Goal: Check status: Check status

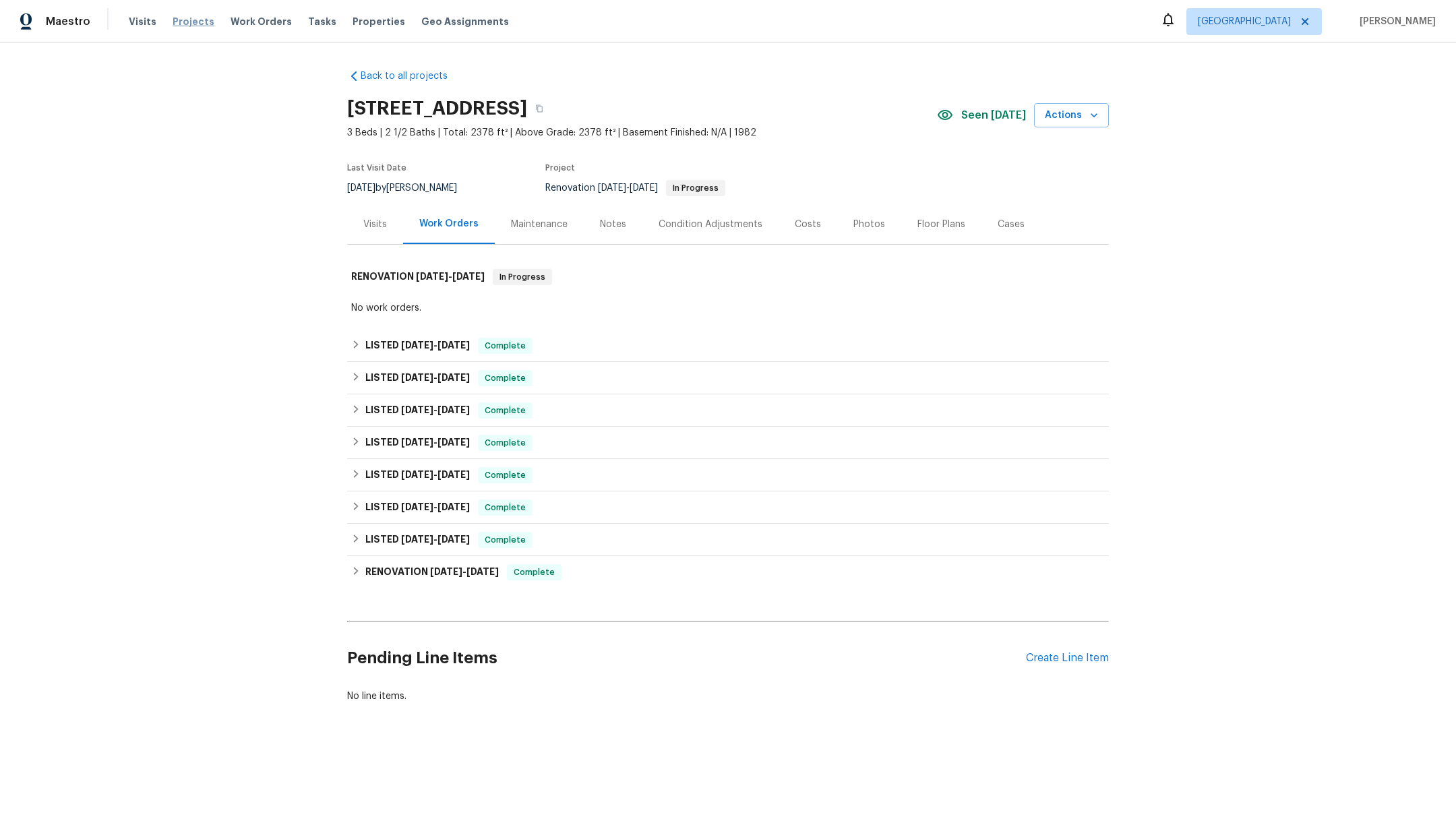
click at [192, 22] on span "Projects" at bounding box center [193, 21] width 42 height 13
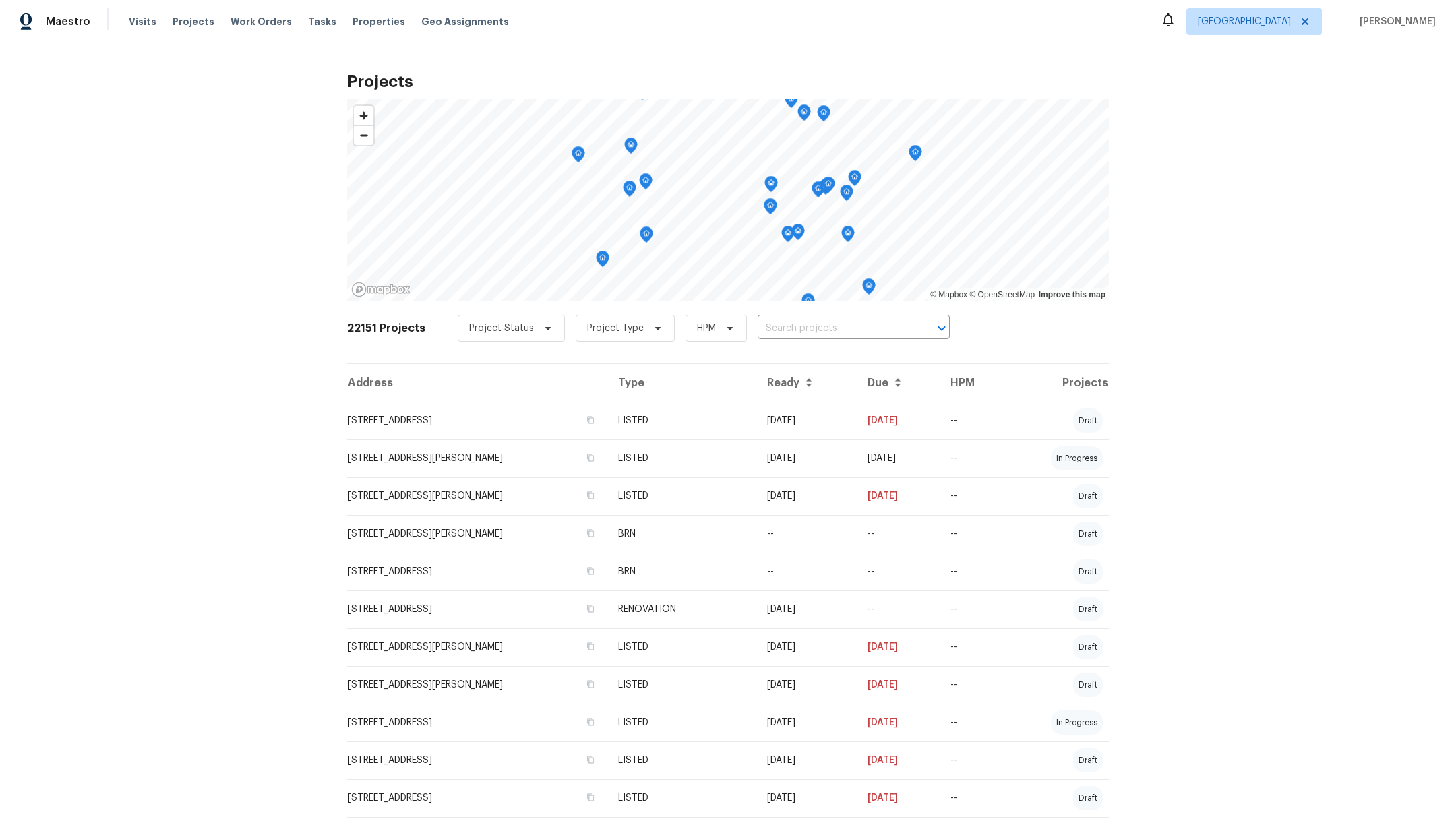
click at [739, 331] on div "Project Status Project Type HPM ​" at bounding box center [703, 328] width 492 height 27
click at [782, 331] on input "text" at bounding box center [834, 328] width 155 height 21
type input "13830"
click at [796, 391] on li "[STREET_ADDRESS]" at bounding box center [839, 380] width 197 height 22
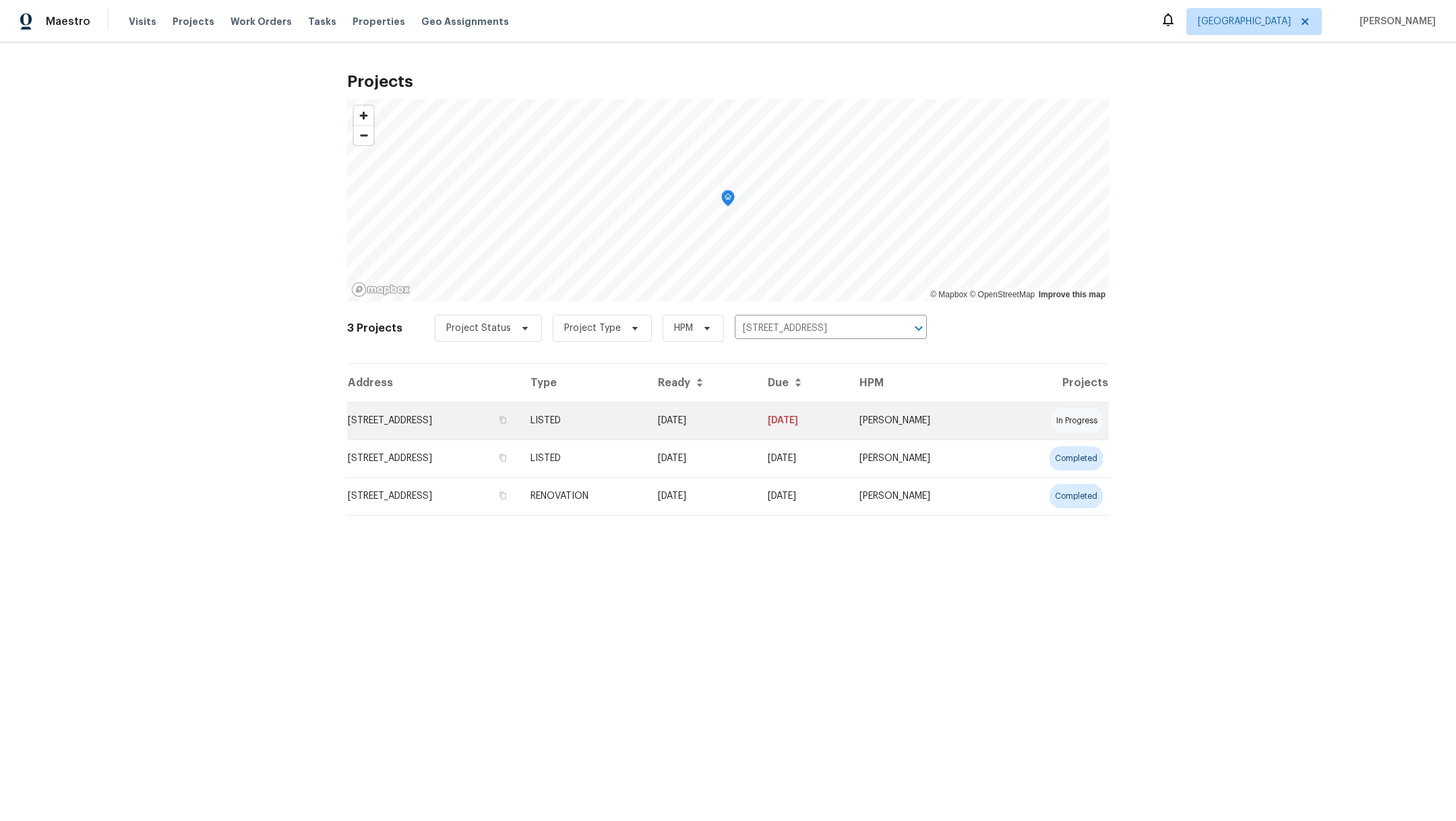
click at [393, 421] on td "[STREET_ADDRESS]" at bounding box center [433, 420] width 172 height 38
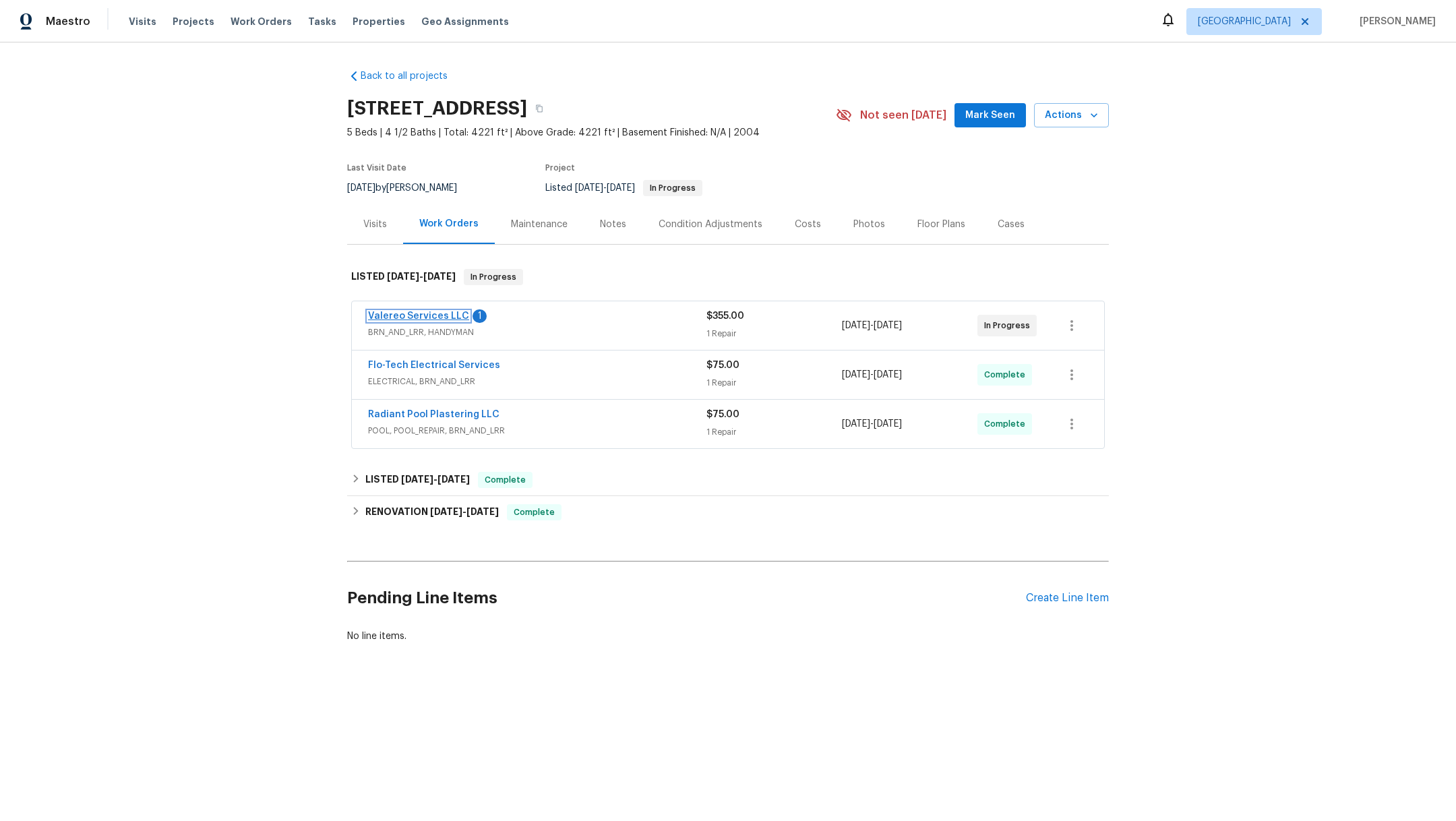
click at [402, 313] on link "Valereo Services LLC" at bounding box center [419, 316] width 101 height 10
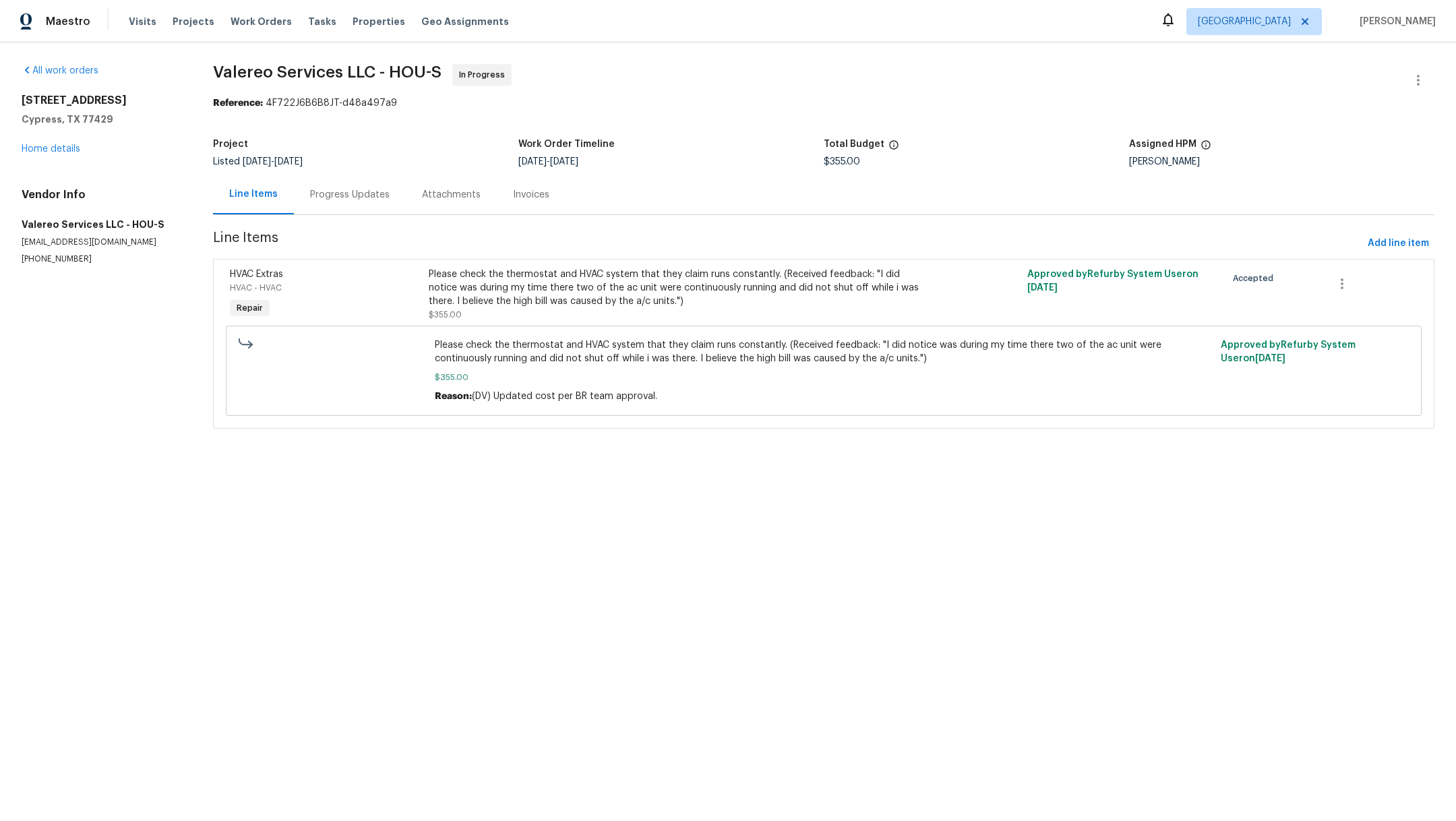
click at [339, 192] on div "Progress Updates" at bounding box center [350, 195] width 80 height 13
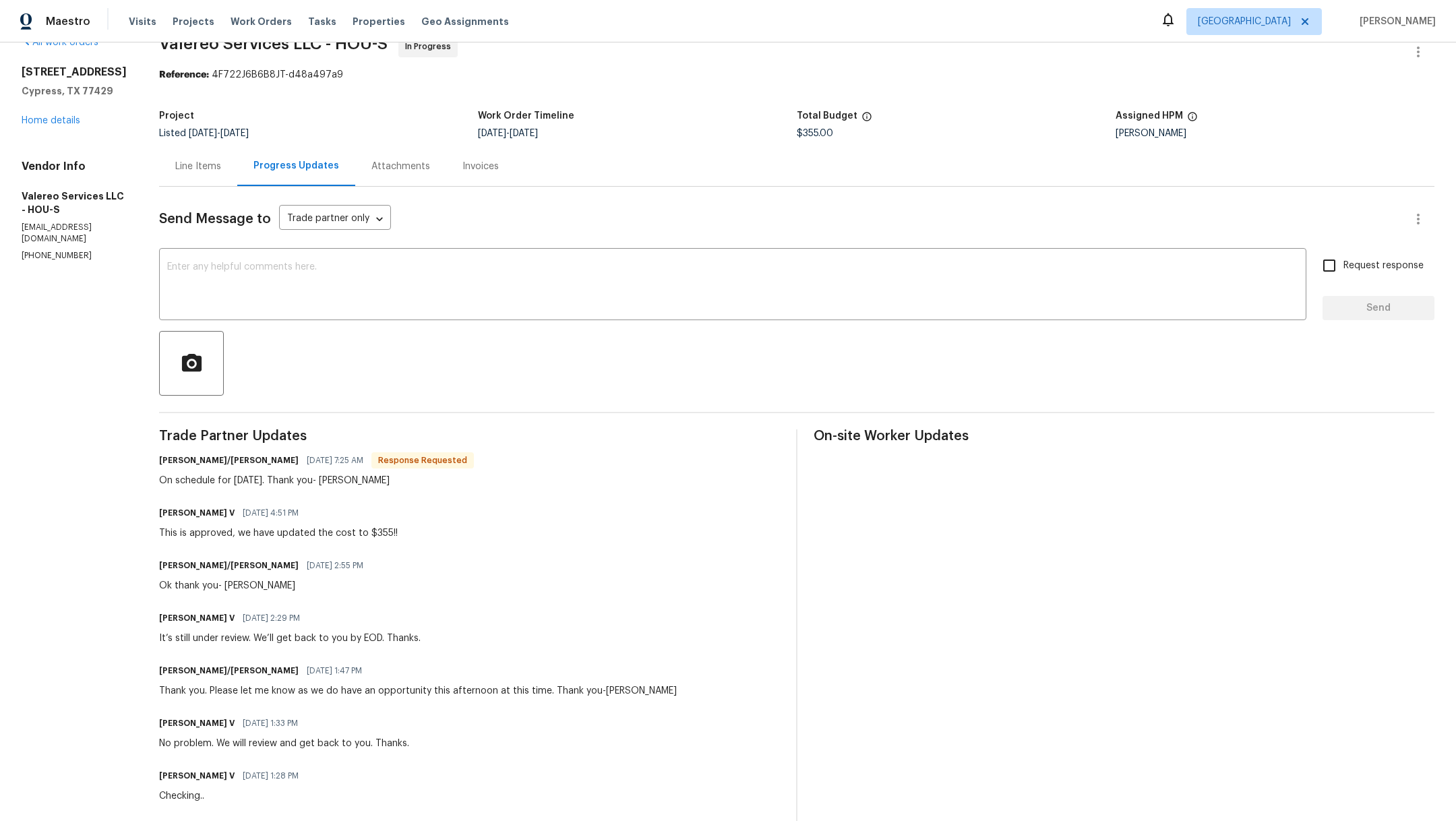
scroll to position [27, 0]
click at [132, 18] on span "Visits" at bounding box center [142, 21] width 27 height 13
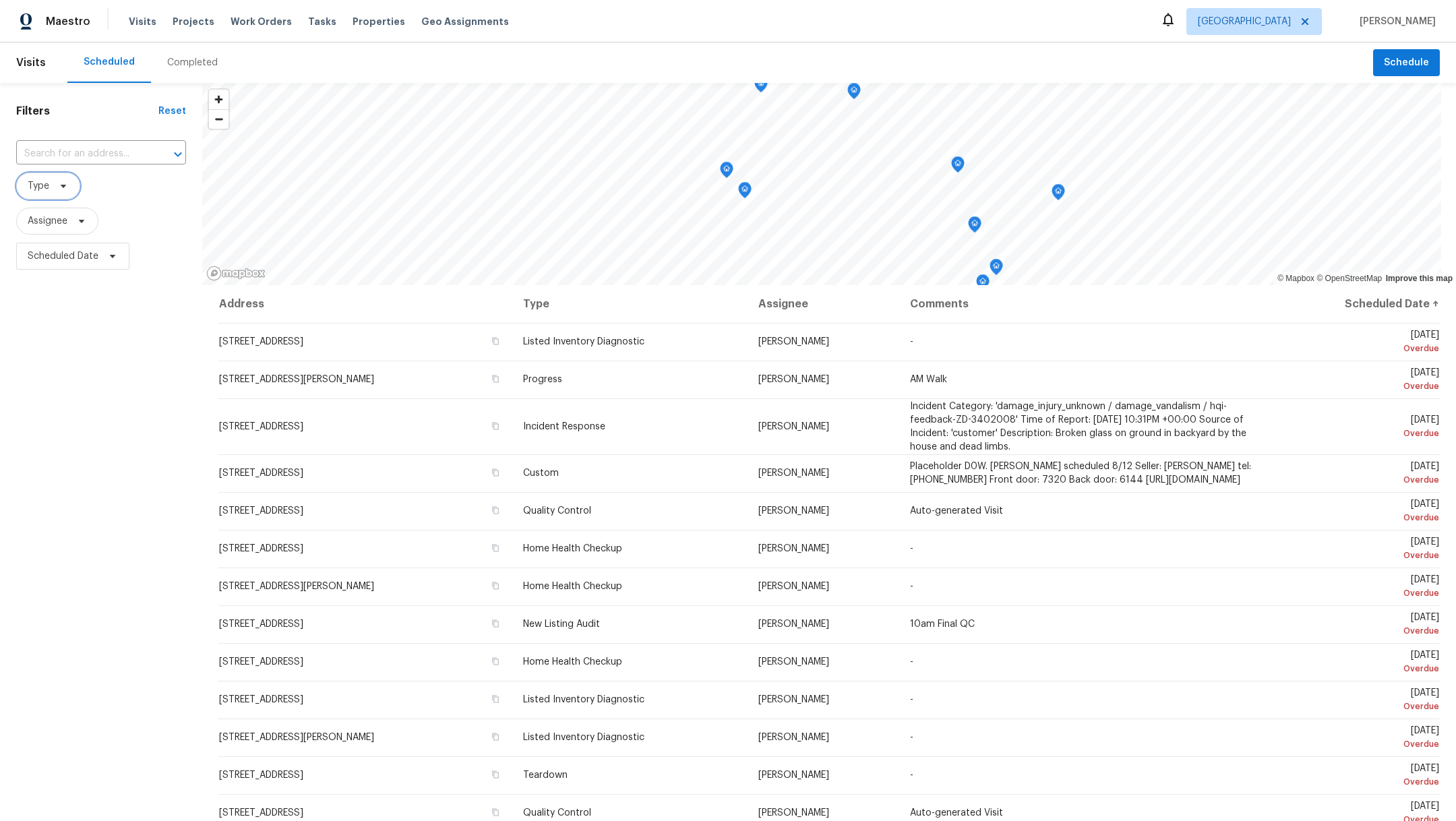
click at [35, 192] on span "Type" at bounding box center [38, 186] width 21 height 13
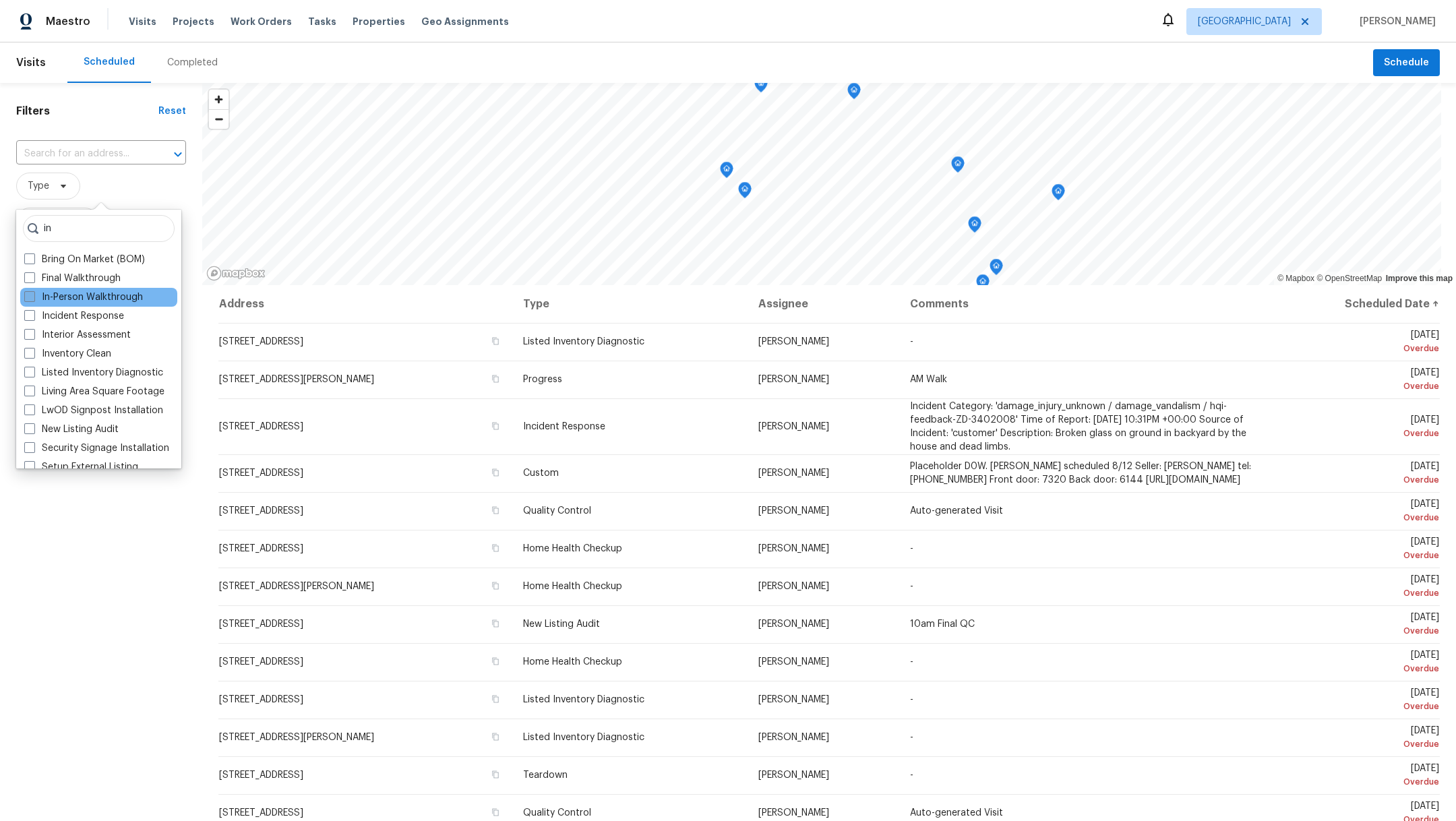
type input "in"
click at [33, 299] on span at bounding box center [30, 297] width 11 height 11
click at [33, 299] on input "In-Person Walkthrough" at bounding box center [29, 295] width 9 height 9
checkbox input "true"
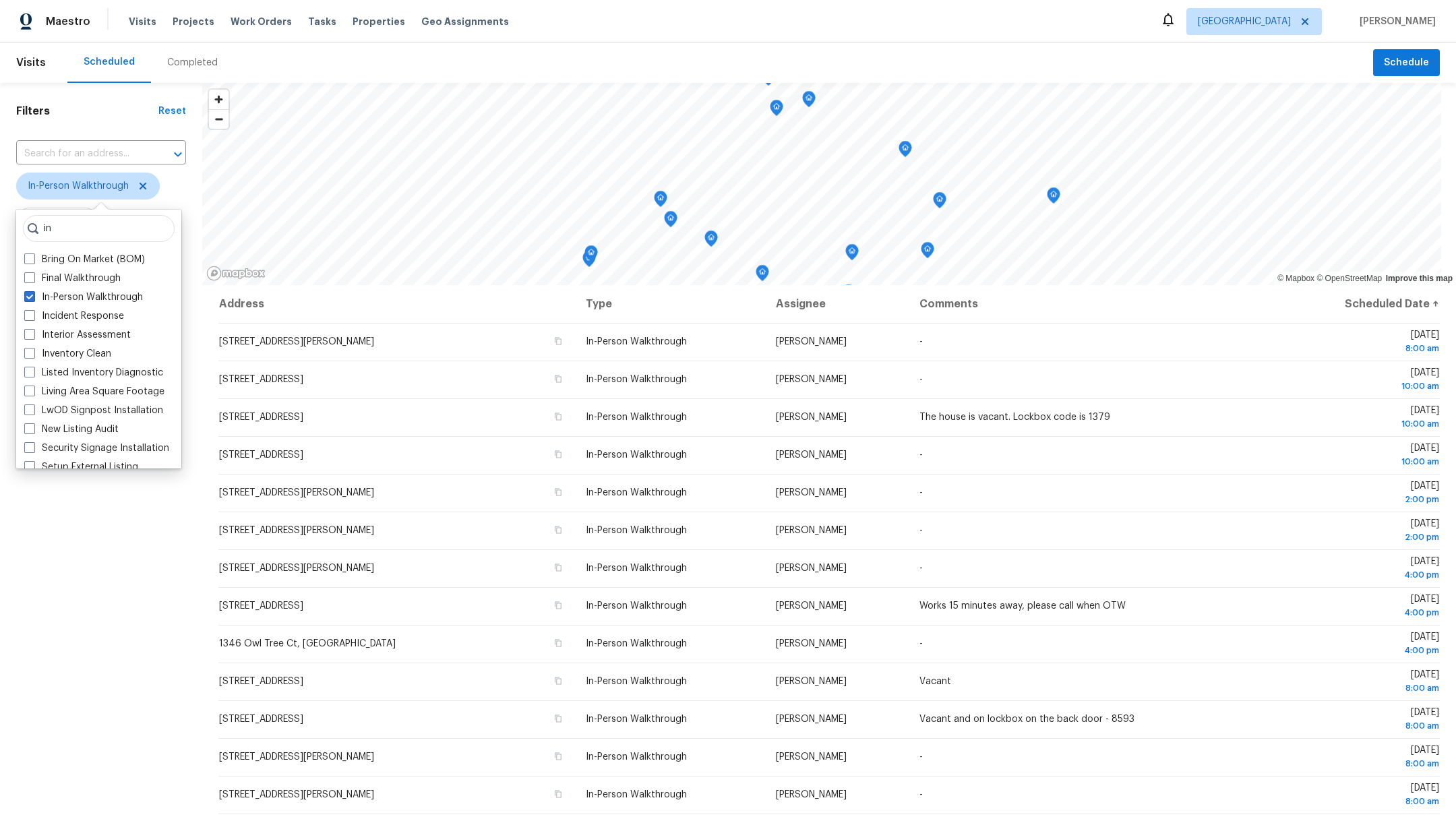
click at [34, 550] on div "Filters Reset ​ In-Person Walkthrough Assignee Scheduled Date" at bounding box center [101, 512] width 202 height 859
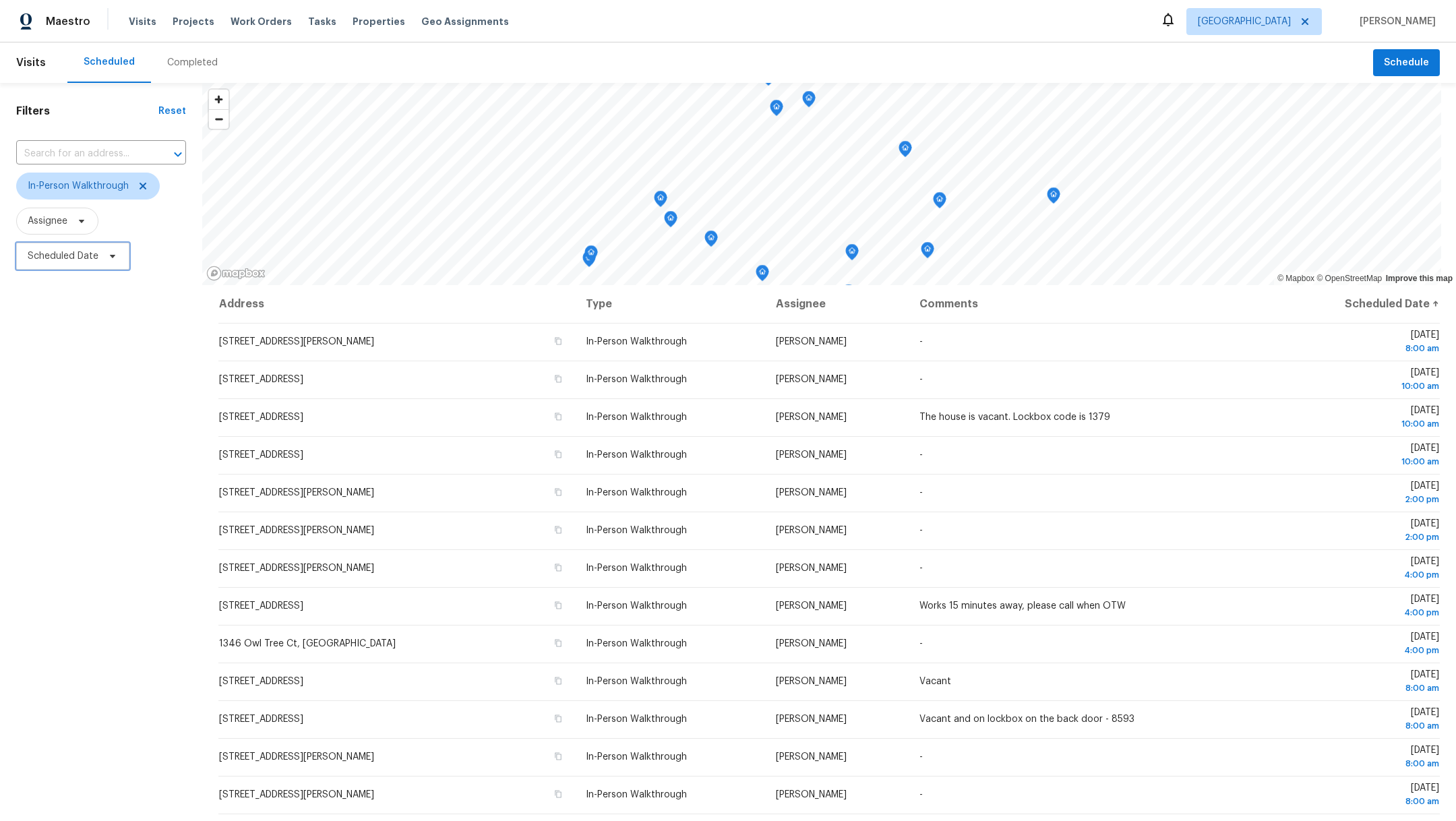
click at [50, 263] on span "Scheduled Date" at bounding box center [72, 256] width 113 height 27
select select "7"
select select "2025"
select select "8"
select select "2025"
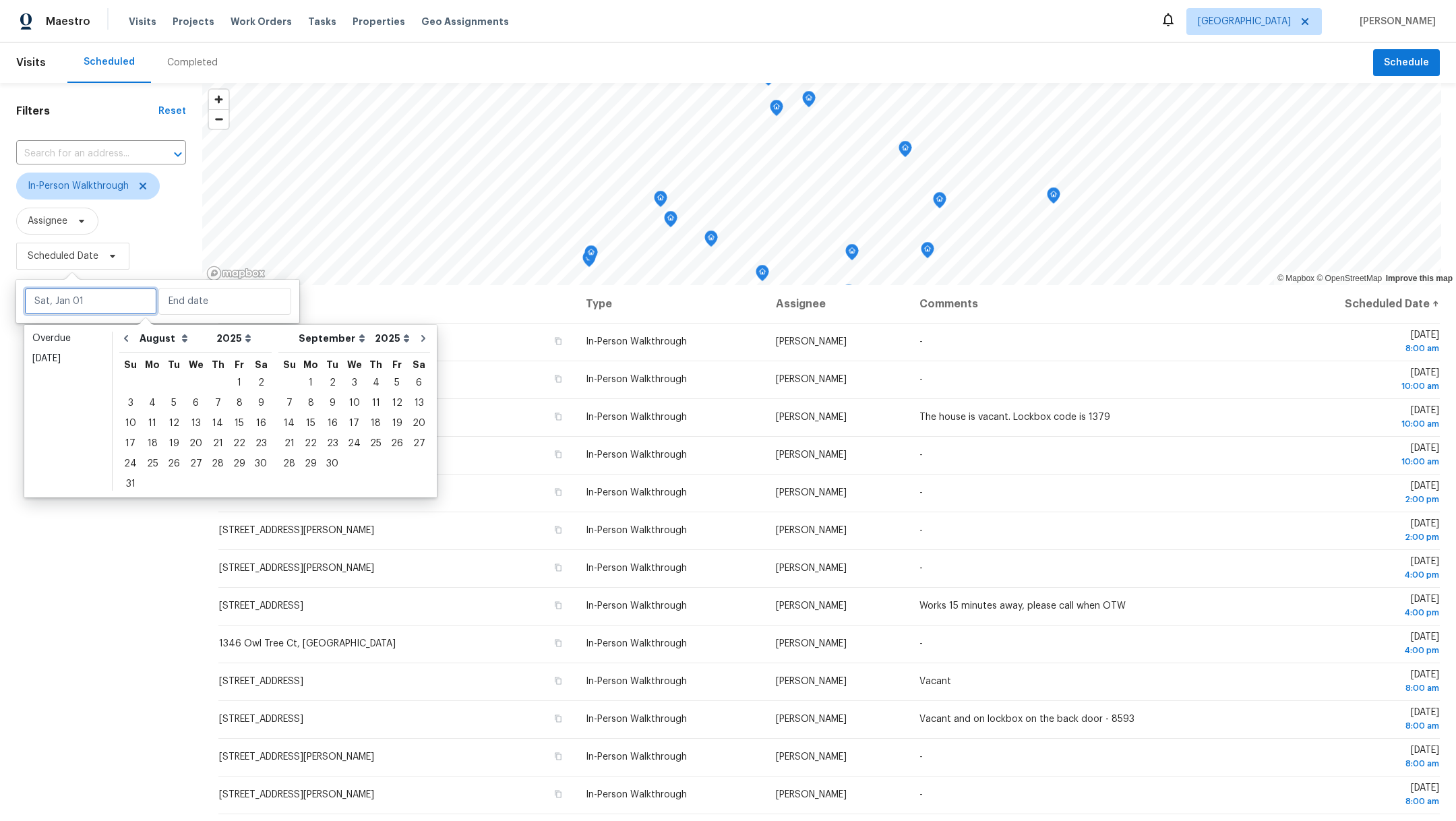
click at [72, 302] on input "text" at bounding box center [91, 301] width 133 height 27
click at [239, 425] on div "15" at bounding box center [239, 424] width 21 height 19
type input "[DATE]"
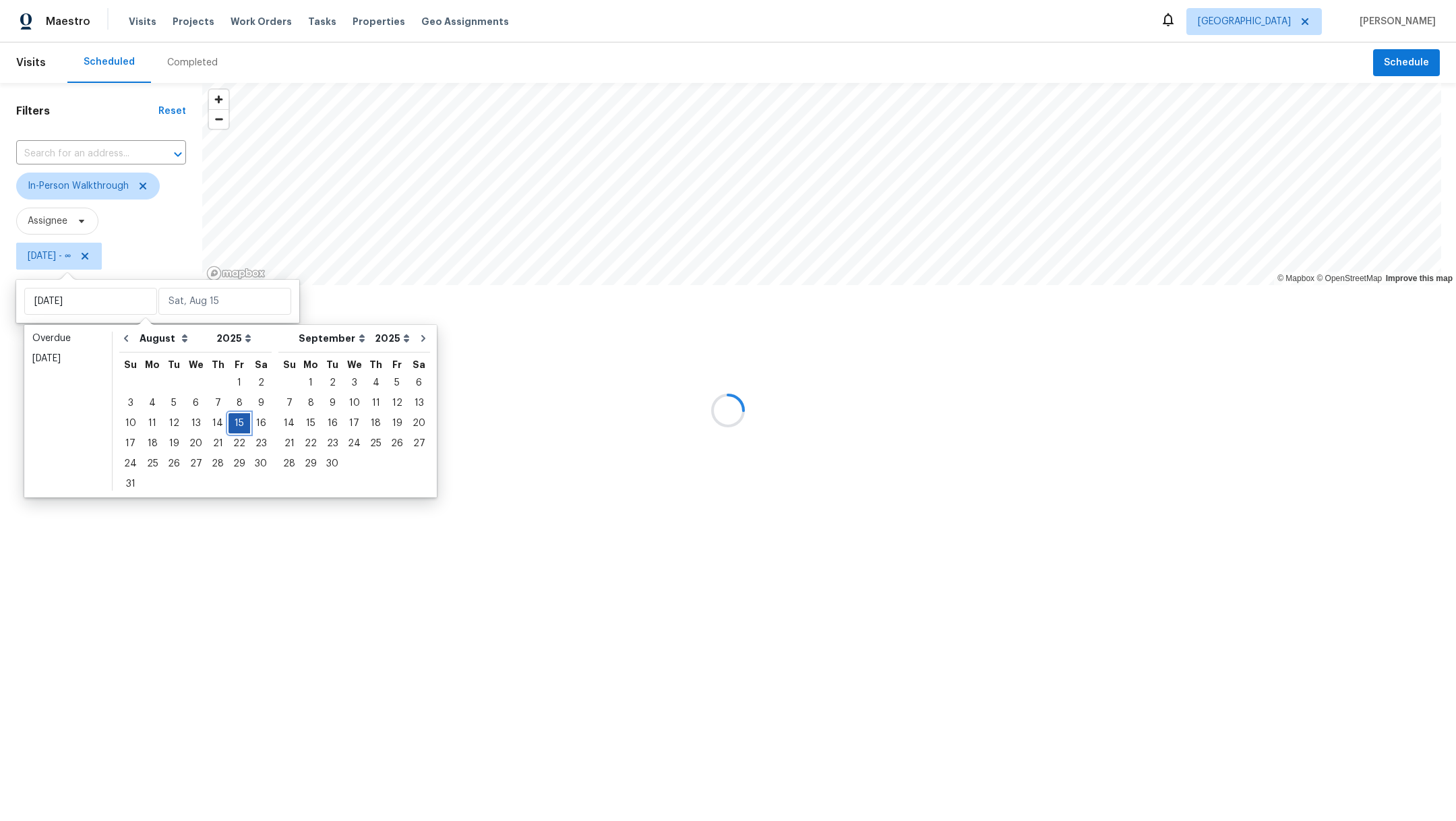
click at [239, 425] on div "15" at bounding box center [239, 424] width 21 height 19
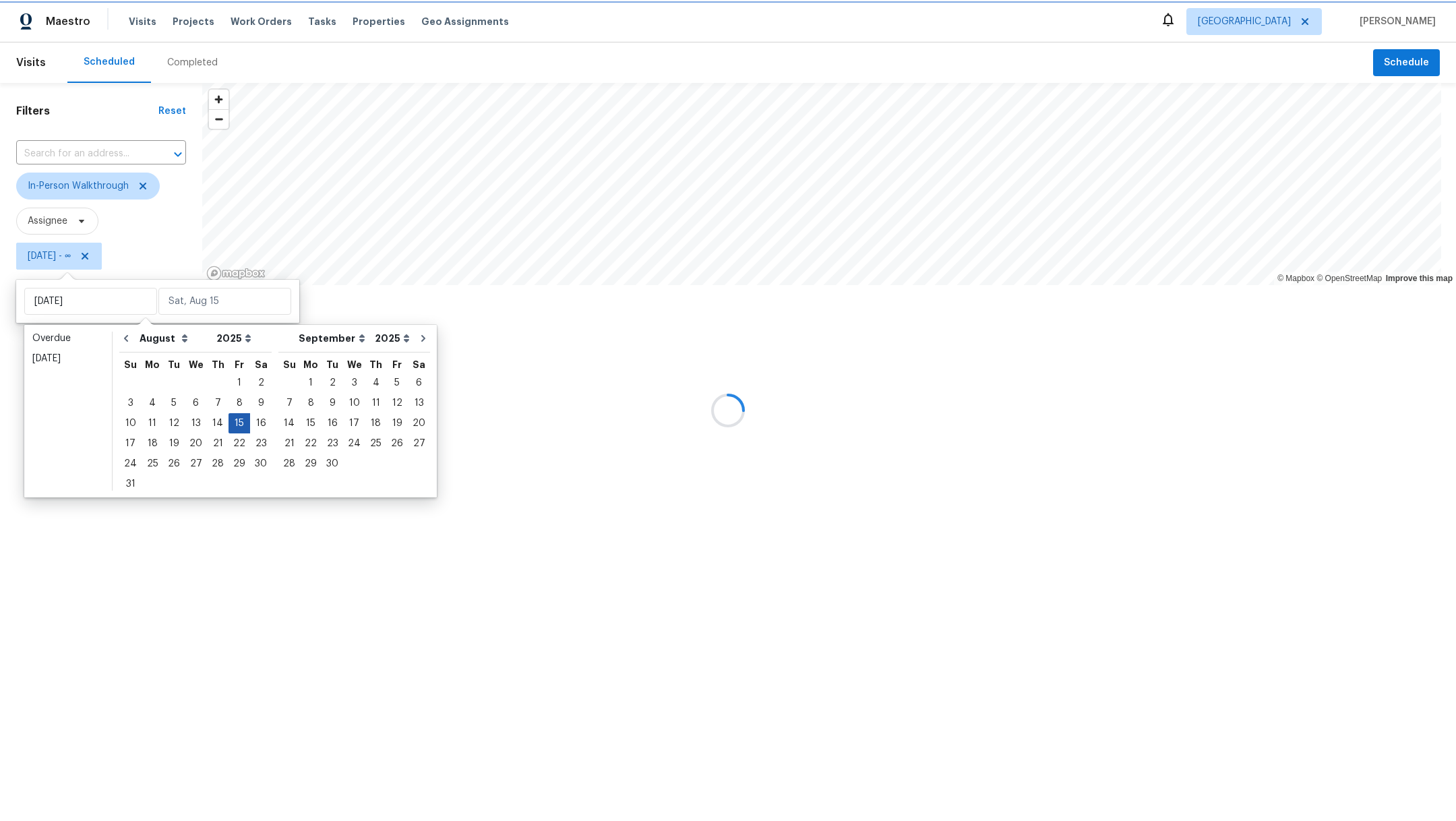
type input "[DATE]"
